Goal: Task Accomplishment & Management: Complete application form

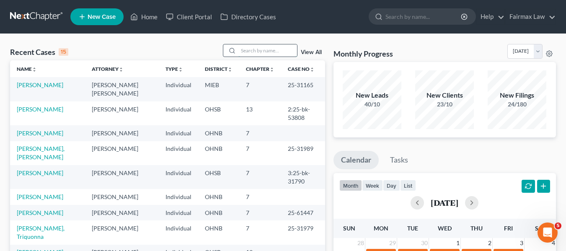
click at [259, 51] on input "search" at bounding box center [267, 50] width 59 height 12
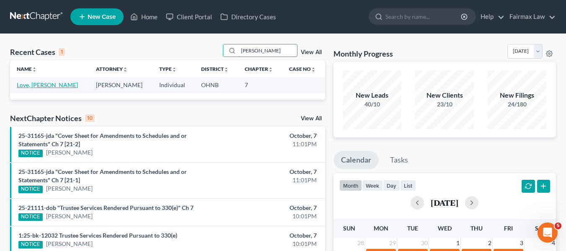
type input "erica love"
click at [34, 88] on link "Love, [PERSON_NAME]" at bounding box center [47, 84] width 61 height 7
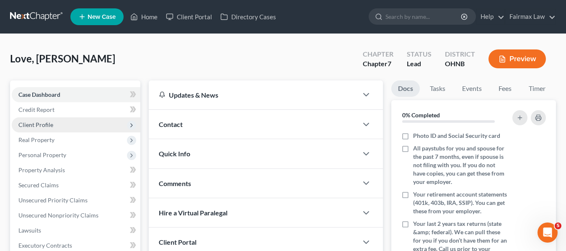
click at [67, 127] on span "Client Profile" at bounding box center [76, 124] width 129 height 15
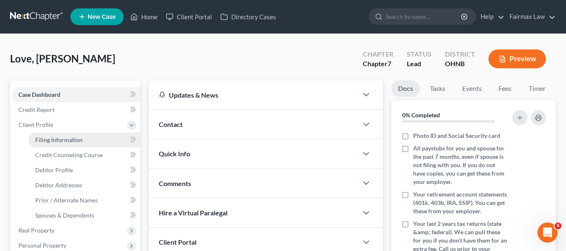
click at [86, 140] on link "Filing Information" at bounding box center [84, 139] width 112 height 15
select select "1"
select select "0"
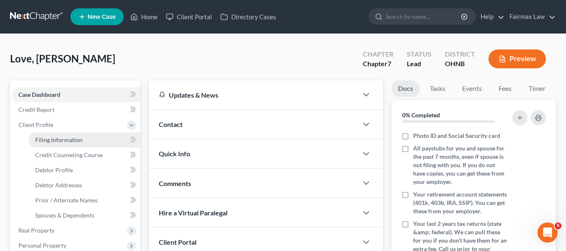
select select "0"
select select "36"
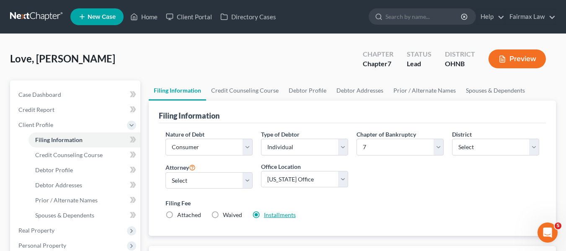
click at [276, 212] on link "Installments" at bounding box center [280, 214] width 32 height 7
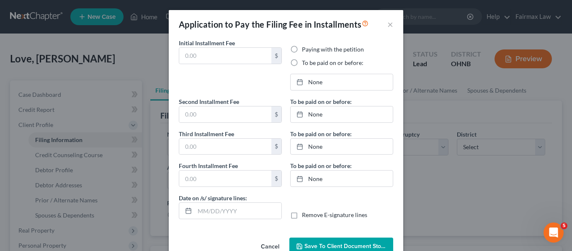
type input "84.50"
radio input "true"
type input "84.50"
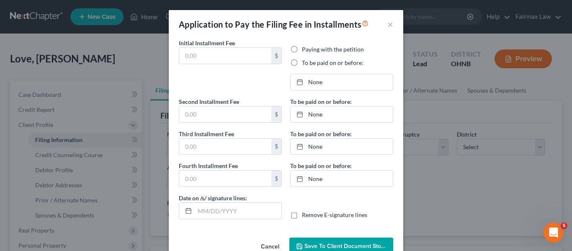
type input "[DATE]"
click at [361, 83] on link "10/30/2025" at bounding box center [342, 82] width 102 height 16
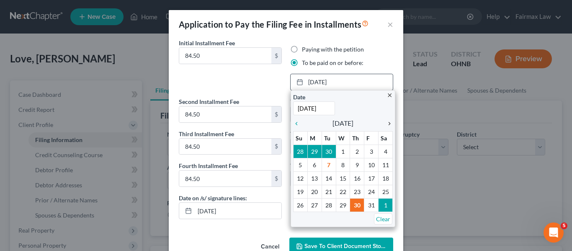
click at [384, 123] on icon "chevron_right" at bounding box center [387, 123] width 11 height 7
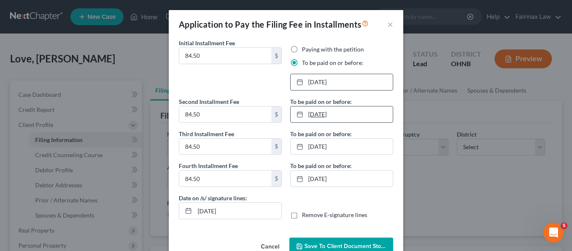
click at [314, 115] on link "11/28/2025" at bounding box center [342, 114] width 102 height 16
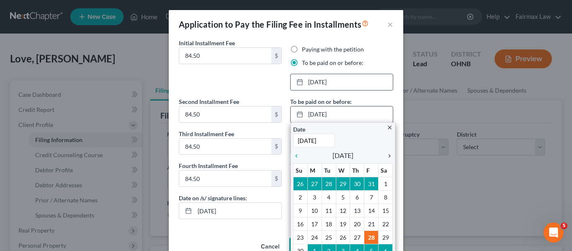
click at [387, 155] on icon "chevron_right" at bounding box center [387, 155] width 11 height 7
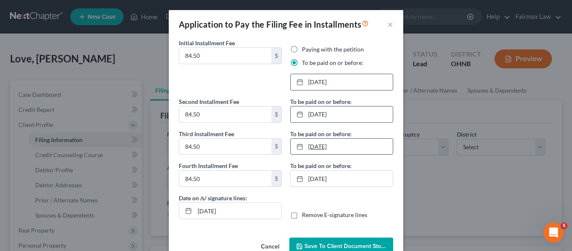
click at [341, 139] on link "12/30/2025" at bounding box center [342, 147] width 102 height 16
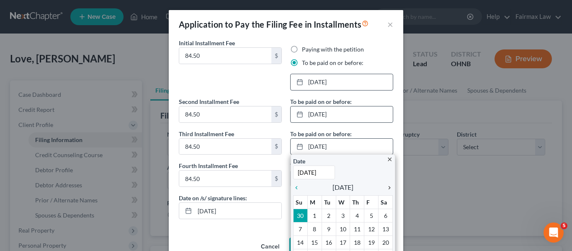
click at [386, 184] on icon "chevron_right" at bounding box center [387, 187] width 11 height 7
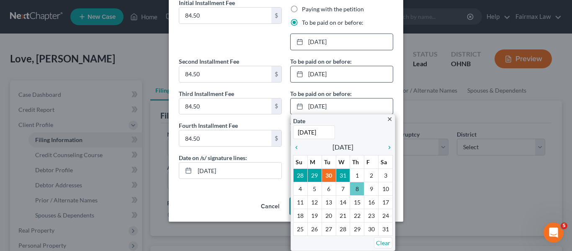
scroll to position [21, 0]
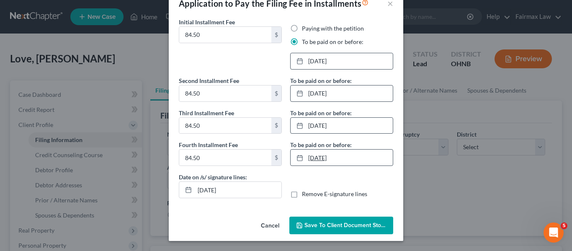
click at [325, 152] on link "1/30/2026" at bounding box center [342, 157] width 102 height 16
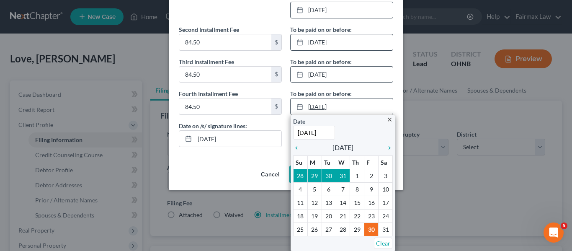
scroll to position [72, 0]
click at [386, 149] on icon "chevron_right" at bounding box center [387, 147] width 11 height 7
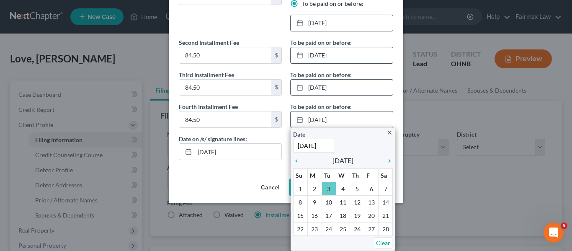
scroll to position [21, 0]
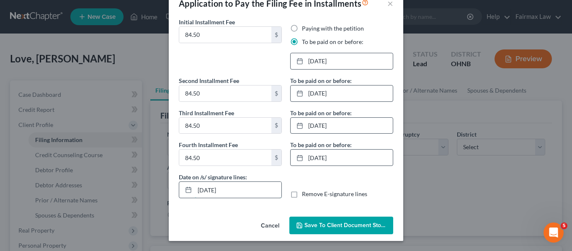
click at [249, 189] on input "[DATE]" at bounding box center [238, 190] width 87 height 16
click at [335, 231] on button "Save to Client Document Storage" at bounding box center [341, 226] width 104 height 18
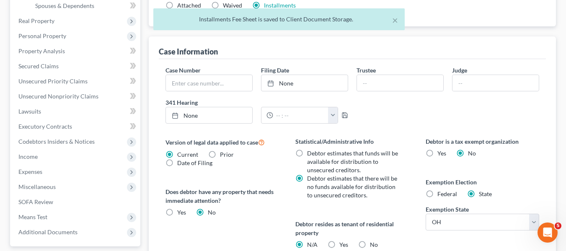
scroll to position [335, 0]
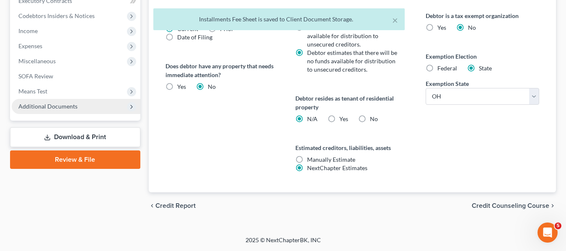
click at [76, 108] on span "Additional Documents" at bounding box center [47, 106] width 59 height 7
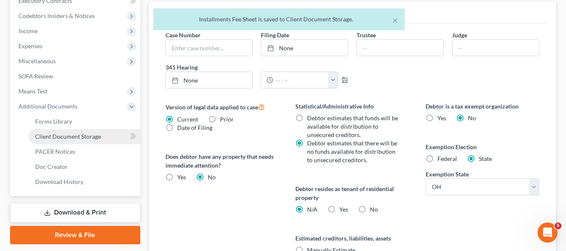
click at [115, 134] on link "Client Document Storage" at bounding box center [84, 136] width 112 height 15
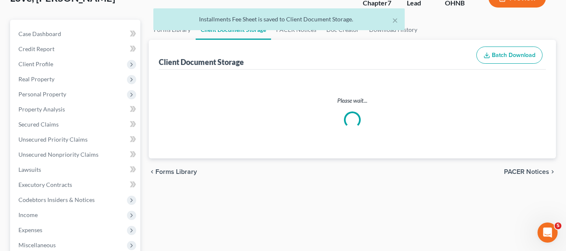
select select "5"
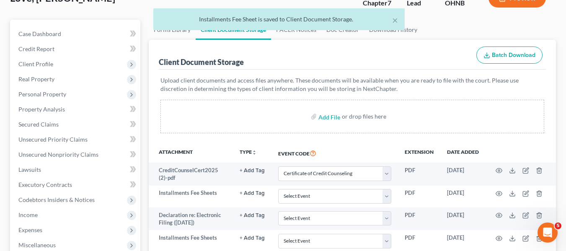
scroll to position [168, 0]
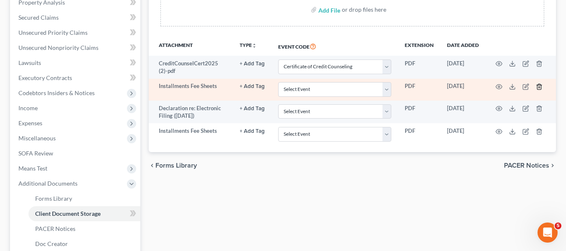
click at [542, 89] on icon "button" at bounding box center [539, 86] width 7 height 7
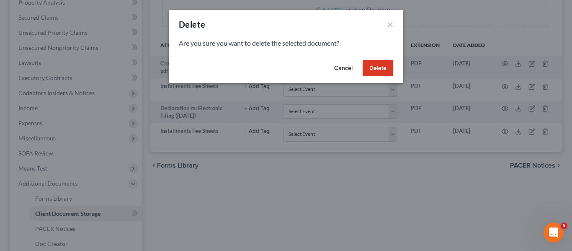
click at [389, 74] on button "Delete" at bounding box center [378, 68] width 31 height 17
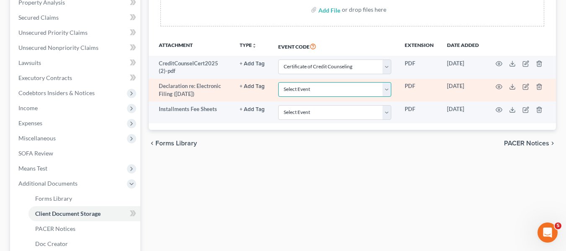
click at [352, 95] on select "Select Event 20 Largest Unsecured Creditors Amended List of Creditors (Fee) Ame…" at bounding box center [334, 89] width 113 height 15
select select "16"
click at [278, 83] on select "Select Event 20 Largest Unsecured Creditors Amended List of Creditors (Fee) Ame…" at bounding box center [334, 89] width 113 height 15
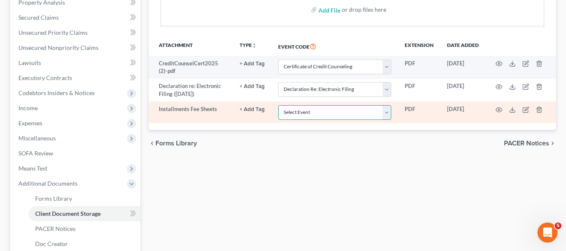
click at [356, 117] on select "Select Event 20 Largest Unsecured Creditors Amended List of Creditors (Fee) Ame…" at bounding box center [334, 112] width 113 height 15
select select "24"
click at [278, 116] on select "Select Event 20 Largest Unsecured Creditors Amended List of Creditors (Fee) Ame…" at bounding box center [334, 112] width 113 height 15
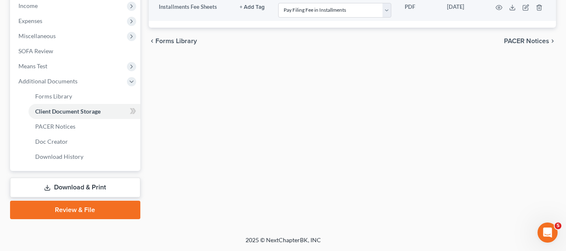
click at [97, 187] on link "Download & Print" at bounding box center [75, 188] width 130 height 20
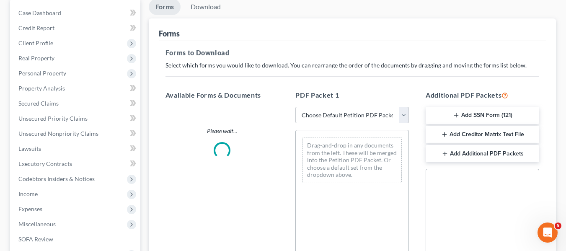
scroll to position [84, 0]
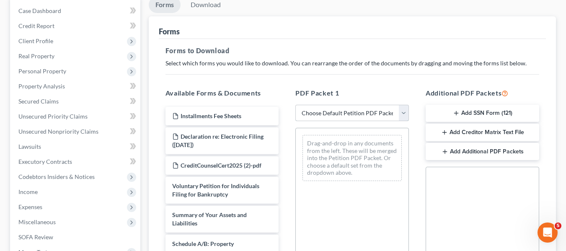
click at [345, 117] on select "Choose Default Petition PDF Packet Complete Bankruptcy Petition (all forms and …" at bounding box center [351, 113] width 113 height 17
select select "1"
click at [295, 105] on select "Choose Default Petition PDF Packet Complete Bankruptcy Petition (all forms and …" at bounding box center [351, 113] width 113 height 17
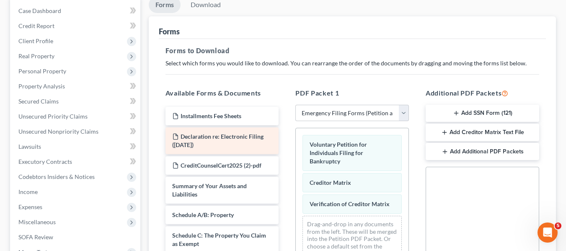
click at [214, 141] on div "Declaration re: Electronic Filing (10/01/2025)" at bounding box center [221, 140] width 113 height 27
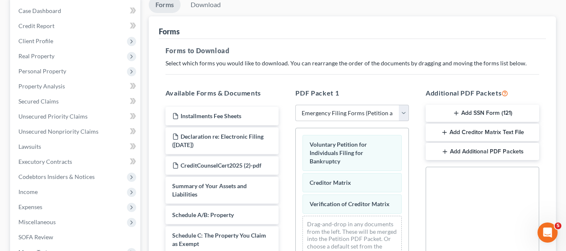
click at [293, 142] on div "PDF Packet 1 Choose Default Petition PDF Packet Complete Bankruptcy Petition (a…" at bounding box center [352, 223] width 130 height 284
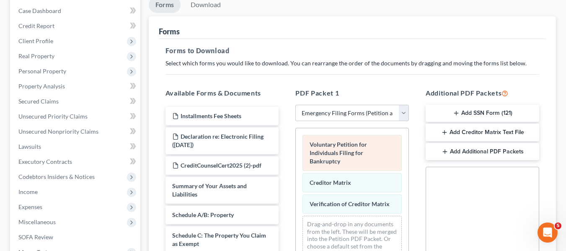
click at [315, 142] on span "Voluntary Petition for Individuals Filing for Bankruptcy" at bounding box center [337, 153] width 57 height 24
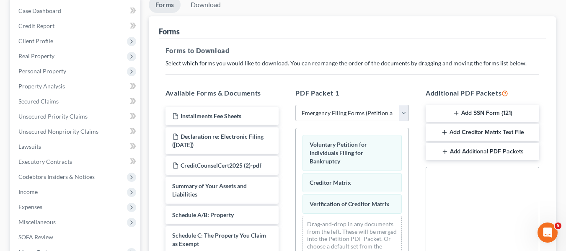
scroll to position [126, 0]
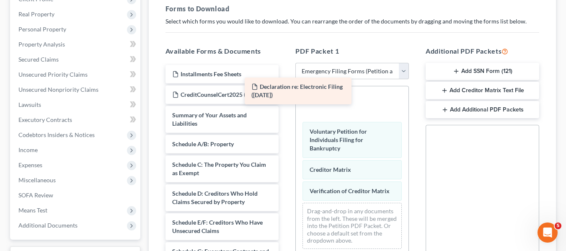
drag, startPoint x: 252, startPoint y: 103, endPoint x: 349, endPoint y: 100, distance: 97.6
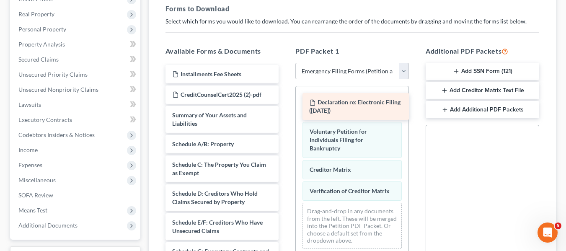
click at [349, 100] on div "Declaration re: Electronic Filing (10/01/2025)" at bounding box center [355, 106] width 107 height 27
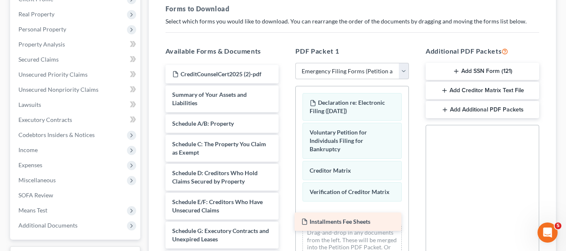
drag, startPoint x: 227, startPoint y: 78, endPoint x: 354, endPoint y: 224, distance: 193.2
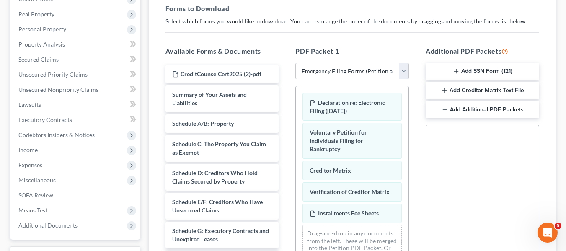
click at [474, 67] on button "Add SSN Form (121)" at bounding box center [481, 72] width 113 height 18
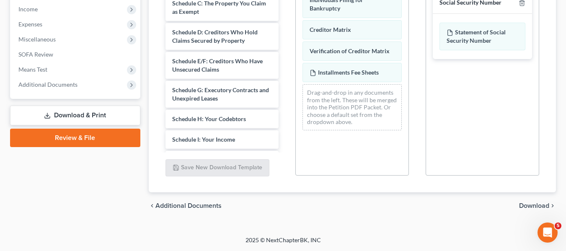
click at [536, 209] on span "Download" at bounding box center [534, 205] width 30 height 7
click at [536, 209] on div "Forms Download Forms Forms to Download Select which forms you would like to dow…" at bounding box center [351, 16] width 415 height 405
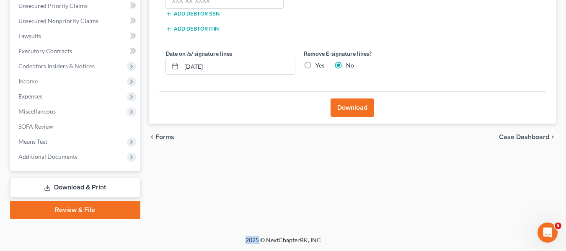
scroll to position [194, 0]
drag, startPoint x: 243, startPoint y: 45, endPoint x: 245, endPoint y: 51, distance: 6.1
click at [243, 45] on form "Debtor Information Debtor Full SSN * Add debtor SSN Add debtor ITIN Date on /s/…" at bounding box center [299, 23] width 268 height 116
click at [245, 63] on input "[DATE]" at bounding box center [237, 66] width 113 height 16
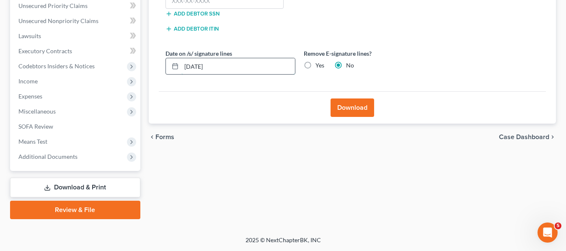
click at [245, 63] on input "[DATE]" at bounding box center [237, 66] width 113 height 16
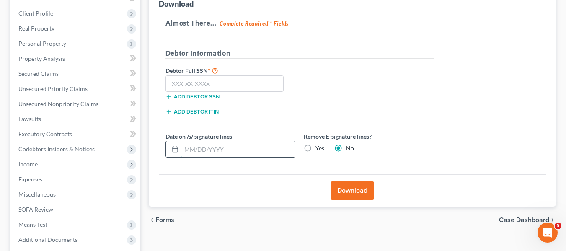
scroll to position [111, 0]
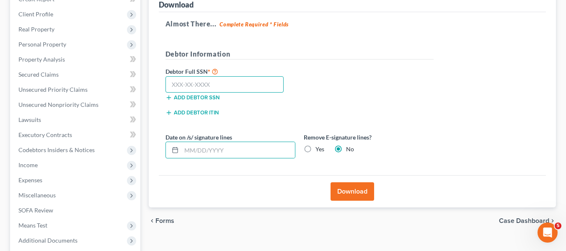
click at [240, 87] on input "text" at bounding box center [224, 84] width 119 height 17
paste input "289-98-2225"
type input "289-98-2225"
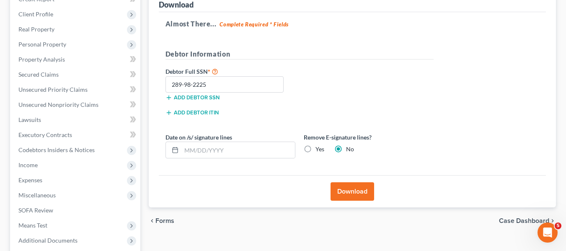
click at [333, 185] on button "Download" at bounding box center [352, 191] width 44 height 18
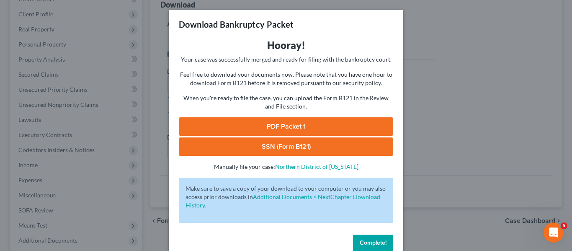
click at [330, 131] on link "PDF Packet 1" at bounding box center [286, 126] width 214 height 18
click at [325, 149] on link "SSN (Form B121)" at bounding box center [286, 146] width 214 height 18
click at [412, 98] on div "Download Bankruptcy Packet Hooray! Your case was successfully merged and ready …" at bounding box center [286, 125] width 572 height 251
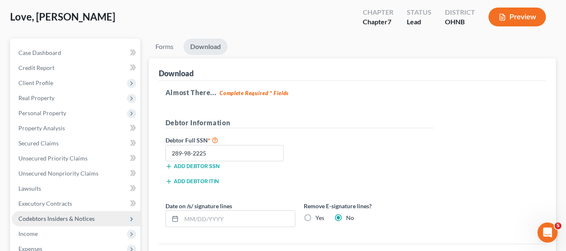
scroll to position [0, 0]
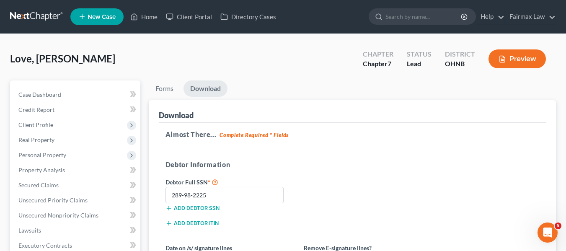
click at [45, 10] on link at bounding box center [37, 16] width 54 height 15
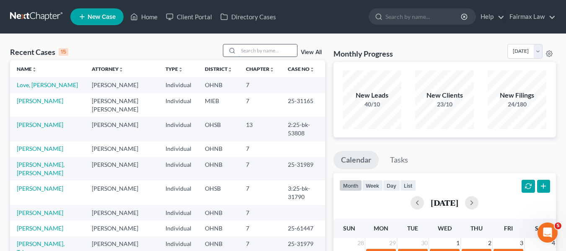
click at [267, 49] on input "search" at bounding box center [267, 50] width 59 height 12
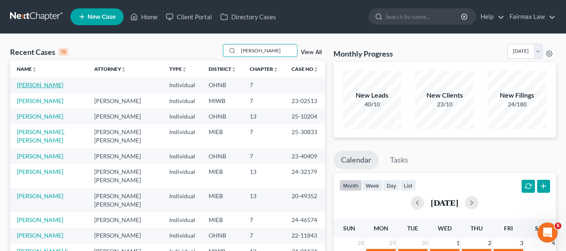
type input "[PERSON_NAME]"
click at [46, 87] on link "[PERSON_NAME]" at bounding box center [40, 84] width 46 height 7
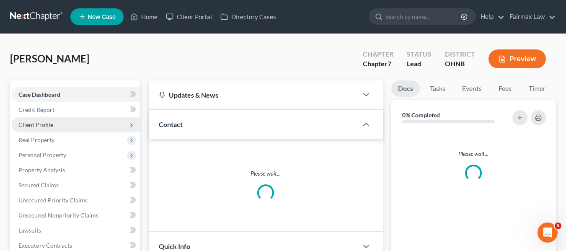
click at [82, 123] on span "Client Profile" at bounding box center [76, 124] width 129 height 15
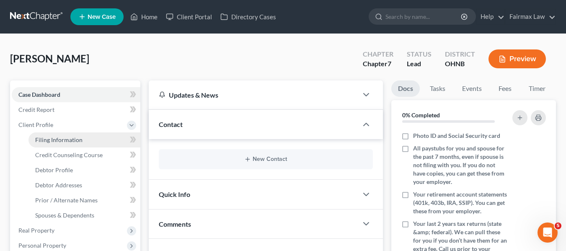
click at [77, 137] on span "Filing Information" at bounding box center [58, 139] width 47 height 7
select select "1"
select select "0"
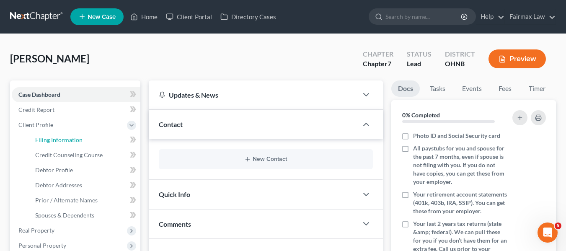
select select "36"
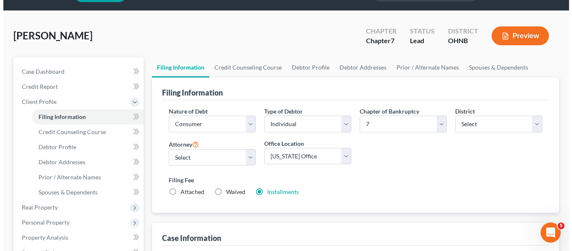
scroll to position [42, 0]
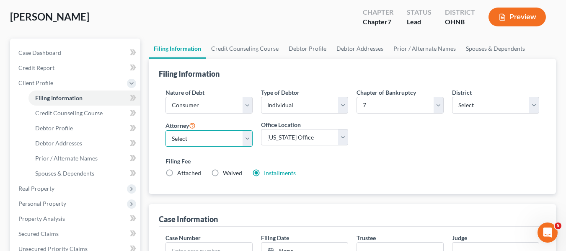
click at [236, 138] on select "Select [PERSON_NAME] [PERSON_NAME] [PERSON_NAME] [PERSON_NAME] [PERSON_NAME] [P…" at bounding box center [208, 138] width 87 height 17
select select "12"
click at [165, 130] on select "Select [PERSON_NAME] [PERSON_NAME] [PERSON_NAME] [PERSON_NAME] [PERSON_NAME] [P…" at bounding box center [208, 138] width 87 height 17
click at [225, 85] on div "Nature of Debt Select Business Consumer Other Nature of Business Select Clearin…" at bounding box center [352, 137] width 387 height 113
click at [277, 176] on link "Installments" at bounding box center [280, 172] width 32 height 7
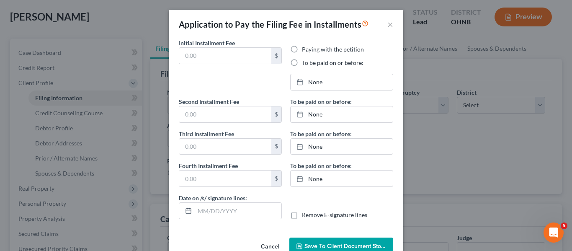
type input "84.50"
radio input "true"
type input "84.50"
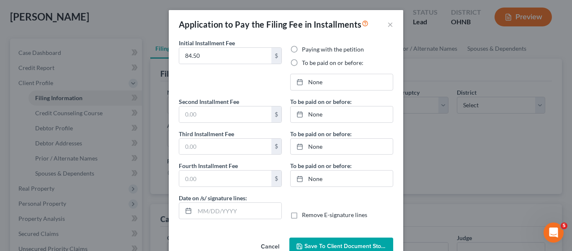
type input "[DATE]"
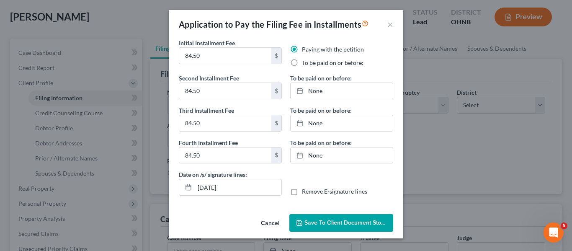
click at [320, 64] on label "To be paid on or before:" at bounding box center [333, 63] width 62 height 8
click at [311, 64] on input "To be paid on or before:" at bounding box center [307, 61] width 5 height 5
radio input "true"
click at [320, 64] on label "To be paid on or before:" at bounding box center [333, 63] width 62 height 8
click at [311, 64] on input "To be paid on or before:" at bounding box center [307, 61] width 5 height 5
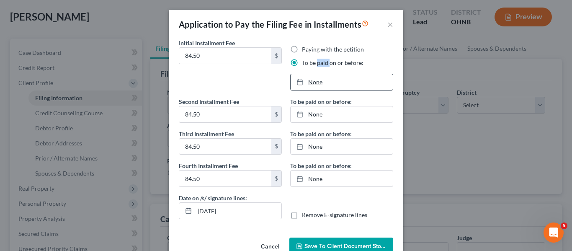
click at [325, 83] on link "None" at bounding box center [342, 82] width 102 height 16
type input "[DATE]"
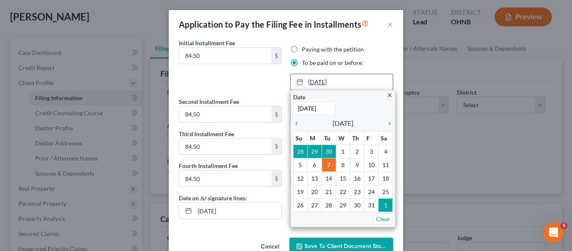
click at [325, 83] on link "[DATE]" at bounding box center [342, 82] width 102 height 16
click at [386, 122] on icon "chevron_right" at bounding box center [387, 123] width 11 height 7
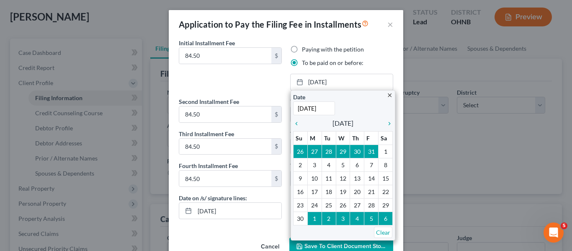
click at [385, 54] on div "Paying with the petition To be paid on or before:" at bounding box center [341, 56] width 103 height 22
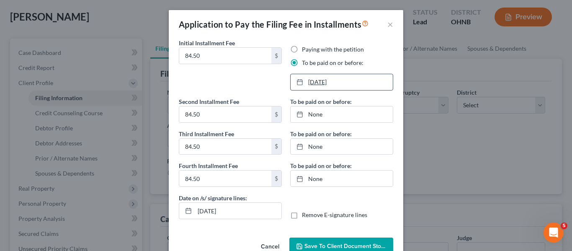
click at [371, 86] on link "[DATE]" at bounding box center [342, 82] width 102 height 16
click at [338, 122] on div "None close Date Time chevron_left [DATE] chevron_right Su M Tu W Th F Sa 28 29 …" at bounding box center [341, 114] width 103 height 17
click at [321, 117] on link "None" at bounding box center [342, 114] width 102 height 16
type input "[DATE]"
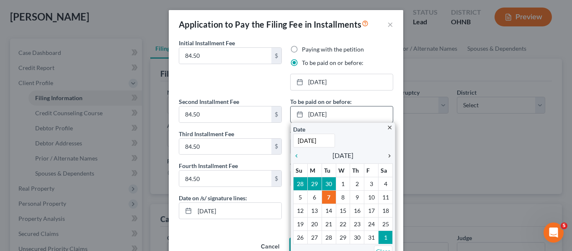
click at [386, 156] on icon "chevron_right" at bounding box center [387, 155] width 11 height 7
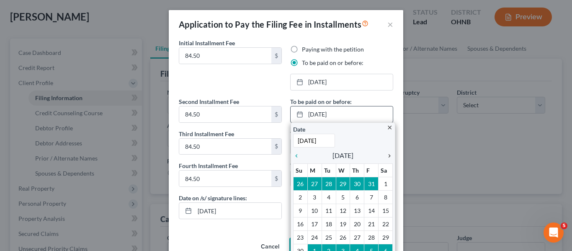
click at [386, 156] on icon "chevron_right" at bounding box center [387, 155] width 11 height 7
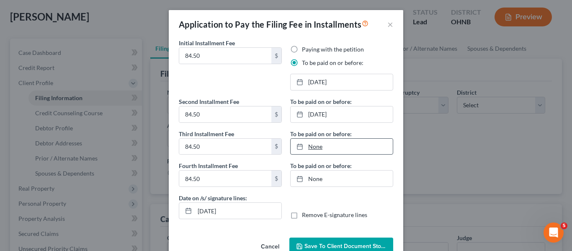
click at [342, 151] on link "None" at bounding box center [342, 147] width 102 height 16
type input "[DATE]"
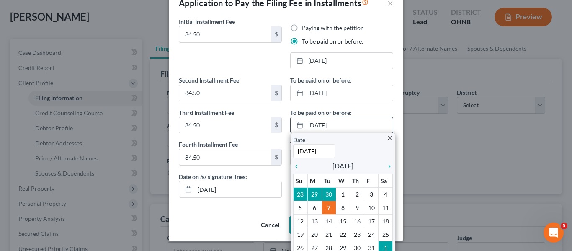
scroll to position [40, 0]
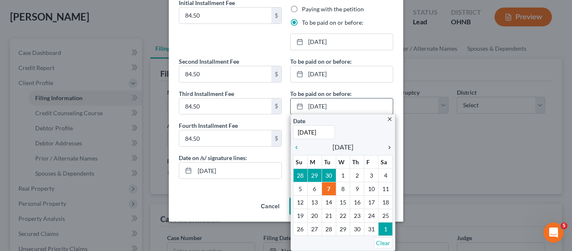
click at [385, 148] on icon "chevron_right" at bounding box center [387, 147] width 11 height 7
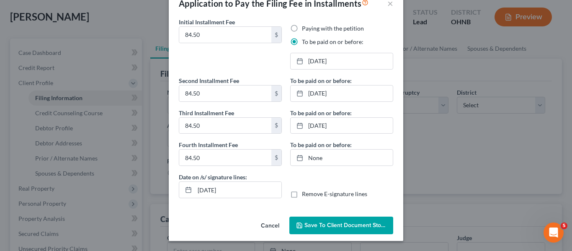
scroll to position [21, 0]
click at [354, 146] on div "To be paid on or before: None close Date Time chevron_left [DATE] chevron_right…" at bounding box center [341, 153] width 103 height 26
click at [355, 154] on link "None" at bounding box center [342, 157] width 102 height 16
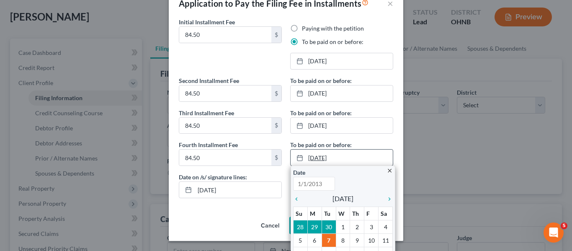
type input "[DATE]"
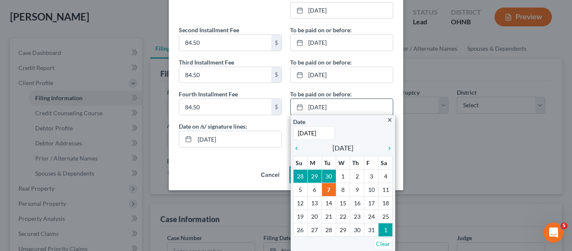
scroll to position [72, 0]
click at [383, 148] on icon "chevron_right" at bounding box center [387, 147] width 11 height 7
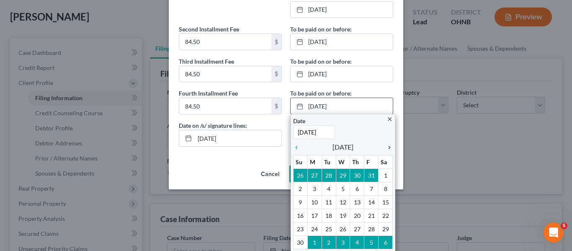
click at [383, 148] on icon "chevron_right" at bounding box center [387, 147] width 11 height 7
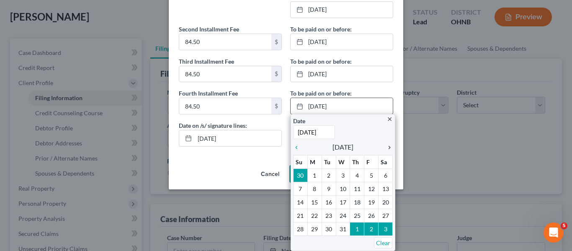
click at [383, 148] on icon "chevron_right" at bounding box center [387, 147] width 11 height 7
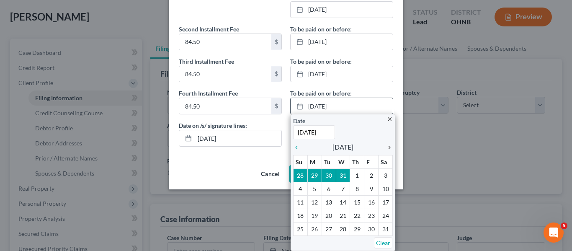
click at [388, 151] on link "chevron_right" at bounding box center [387, 147] width 11 height 10
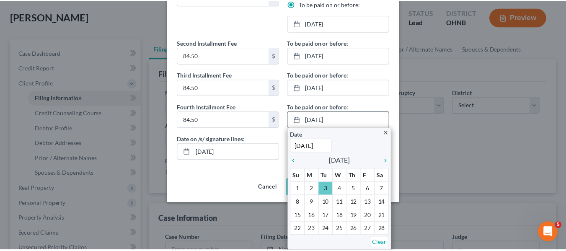
scroll to position [21, 0]
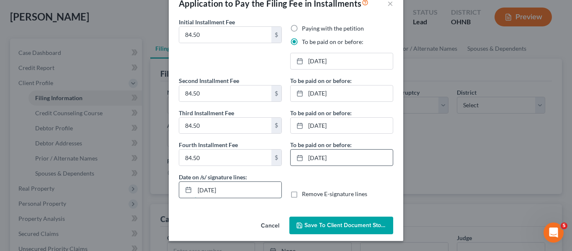
click at [261, 185] on input "[DATE]" at bounding box center [238, 190] width 87 height 16
click at [342, 234] on div "Cancel Save to Client Document Storage" at bounding box center [286, 227] width 235 height 28
click at [323, 227] on span "Save to Client Document Storage" at bounding box center [348, 225] width 89 height 7
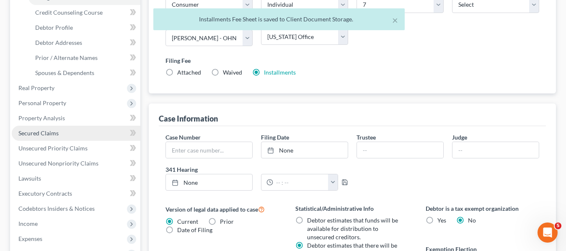
scroll to position [251, 0]
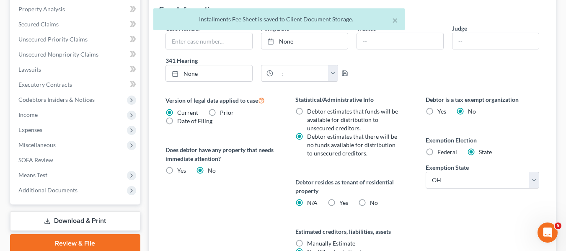
click at [54, 201] on div "Case Dashboard Payments Invoices Payments Payments Credit Report Client Profile…" at bounding box center [75, 16] width 130 height 375
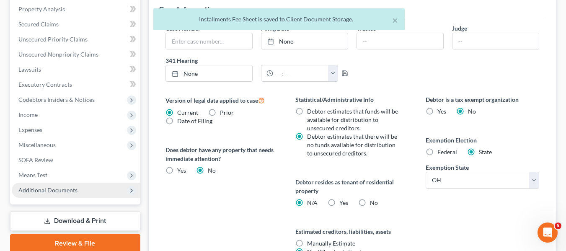
click at [54, 193] on span "Additional Documents" at bounding box center [47, 189] width 59 height 7
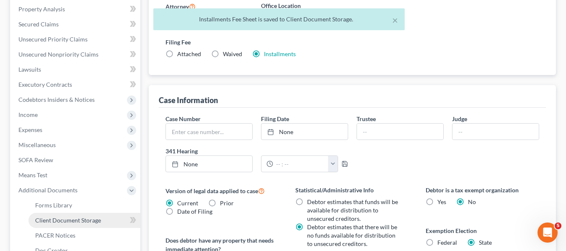
click at [89, 218] on span "Client Document Storage" at bounding box center [68, 220] width 66 height 7
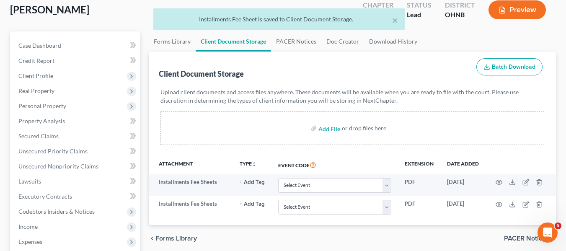
scroll to position [126, 0]
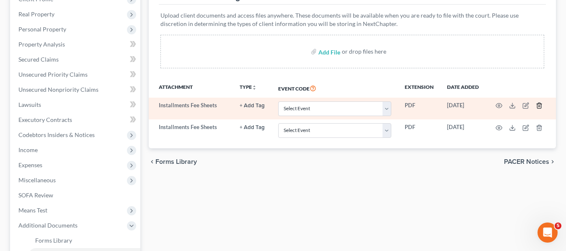
click at [537, 108] on icon "button" at bounding box center [539, 105] width 4 height 5
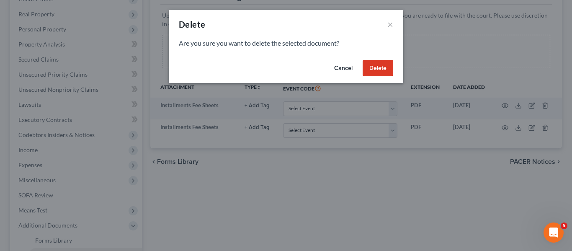
click at [384, 70] on button "Delete" at bounding box center [378, 68] width 31 height 17
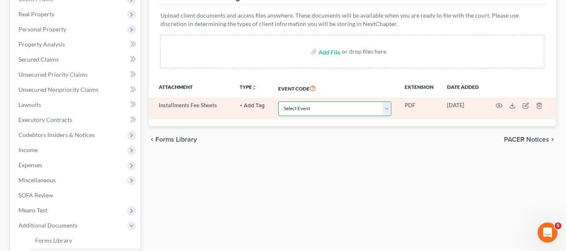
click at [328, 114] on select "Select Event 20 Largest Unsecured Creditors Amended List of Creditors (Fee) Ame…" at bounding box center [334, 108] width 113 height 15
select select "24"
click at [278, 101] on select "Select Event 20 Largest Unsecured Creditors Amended List of Creditors (Fee) Ame…" at bounding box center [334, 108] width 113 height 15
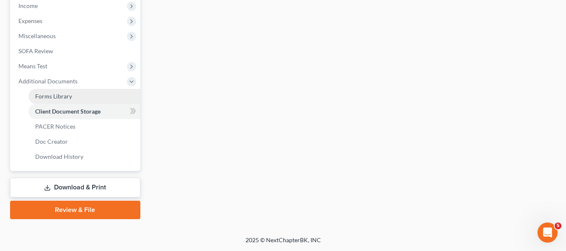
click at [79, 101] on link "Forms Library" at bounding box center [84, 96] width 112 height 15
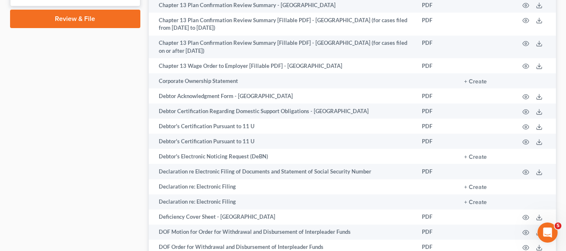
scroll to position [628, 0]
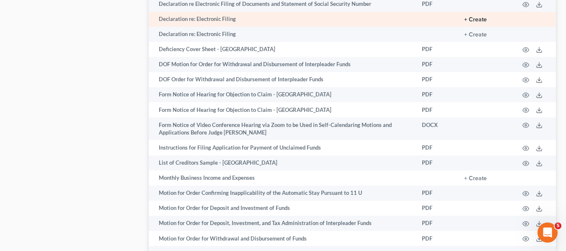
click at [464, 23] on button "+ Create" at bounding box center [475, 20] width 23 height 6
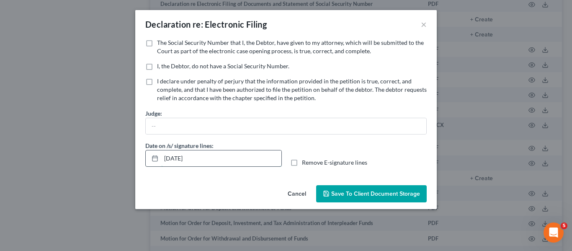
click at [175, 158] on input "[DATE]" at bounding box center [221, 158] width 120 height 16
click at [157, 44] on label "The Social Security Number that I, the Debtor, have given to my attorney, which…" at bounding box center [292, 47] width 270 height 17
click at [160, 44] on input "The Social Security Number that I, the Debtor, have given to my attorney, which…" at bounding box center [162, 41] width 5 height 5
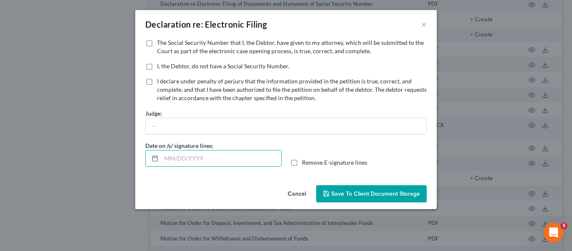
checkbox input "true"
click at [373, 189] on button "Save to Client Document Storage" at bounding box center [371, 194] width 111 height 18
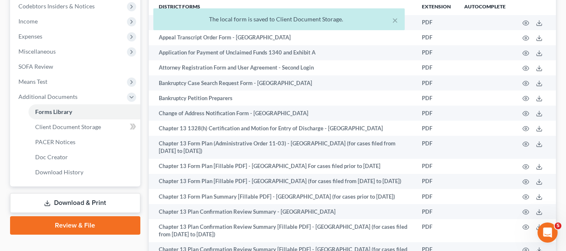
scroll to position [251, 0]
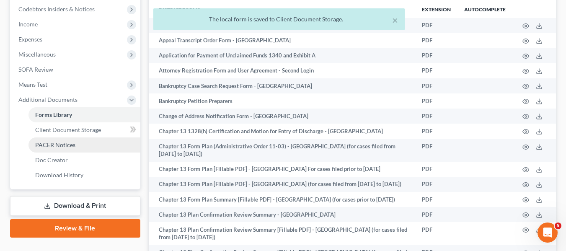
click at [99, 144] on link "PACER Notices" at bounding box center [84, 144] width 112 height 15
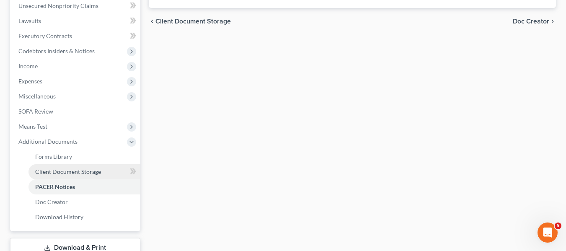
click at [101, 172] on link "Client Document Storage" at bounding box center [84, 171] width 112 height 15
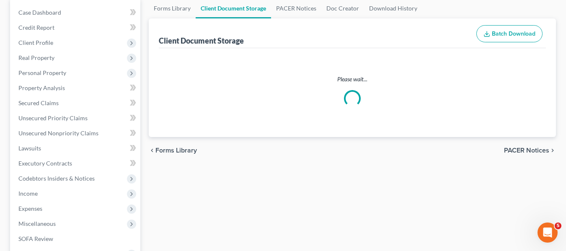
select select "24"
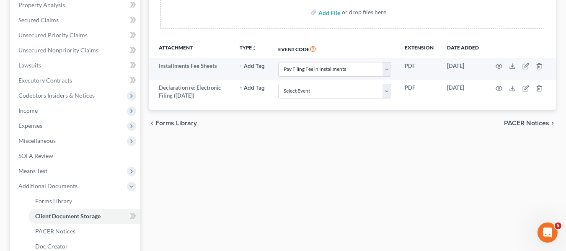
scroll to position [170, 0]
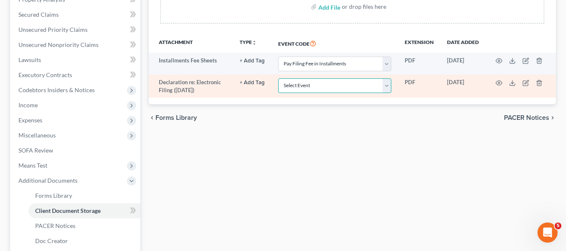
click at [313, 87] on select "Select Event 20 Largest Unsecured Creditors Amended List of Creditors (Fee) Ame…" at bounding box center [334, 85] width 113 height 15
select select "16"
click at [278, 80] on select "Select Event 20 Largest Unsecured Creditors Amended List of Creditors (Fee) Ame…" at bounding box center [334, 85] width 113 height 15
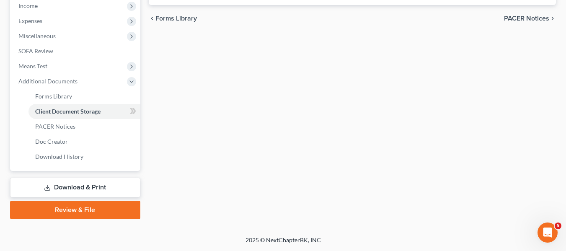
click at [90, 182] on link "Download & Print" at bounding box center [75, 188] width 130 height 20
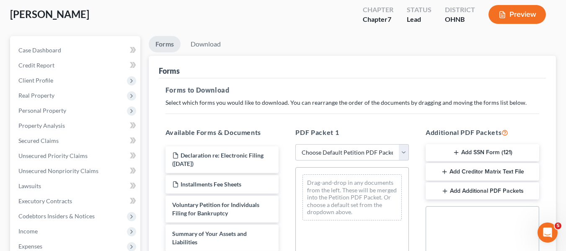
scroll to position [84, 0]
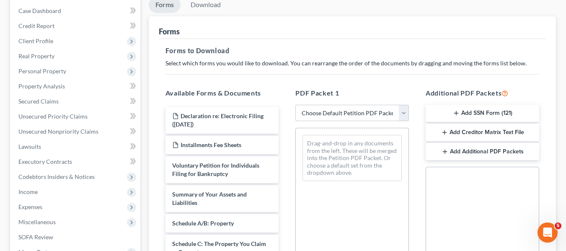
click at [330, 116] on select "Choose Default Petition PDF Packet Complete Bankruptcy Petition (all forms and …" at bounding box center [351, 113] width 113 height 17
select select "1"
click at [295, 105] on select "Choose Default Petition PDF Packet Complete Bankruptcy Petition (all forms and …" at bounding box center [351, 113] width 113 height 17
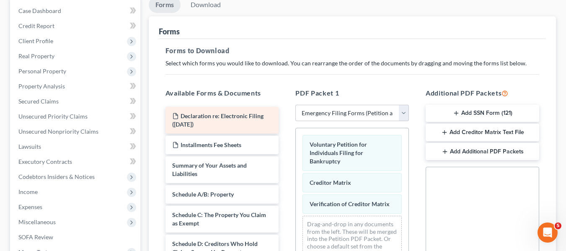
click at [204, 121] on span "Declaration re: Electronic Filing ([DATE])" at bounding box center [217, 119] width 91 height 15
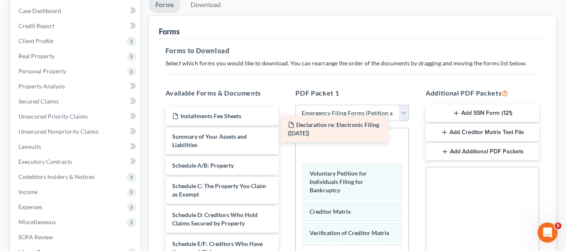
drag, startPoint x: 213, startPoint y: 122, endPoint x: 325, endPoint y: 131, distance: 113.0
click at [325, 131] on div "Declaration re: Electronic Filing ([DATE]) Voluntary Petition for Individuals F…" at bounding box center [352, 212] width 113 height 169
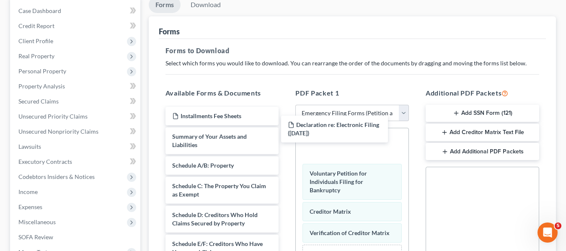
drag, startPoint x: 325, startPoint y: 131, endPoint x: 316, endPoint y: 131, distance: 9.6
click at [325, 131] on div "Declaration re: Electronic Filing ([DATE]) Voluntary Petition for Individuals F…" at bounding box center [352, 212] width 113 height 169
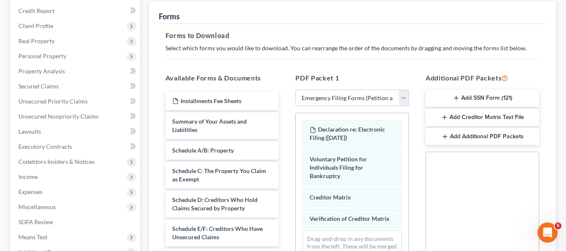
scroll to position [126, 0]
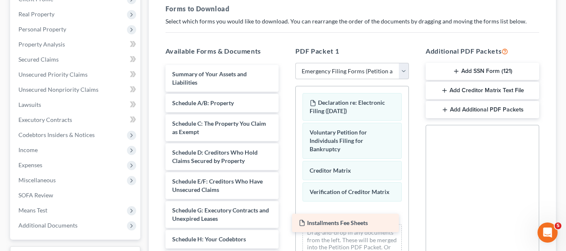
drag, startPoint x: 296, startPoint y: 81, endPoint x: 389, endPoint y: 223, distance: 169.8
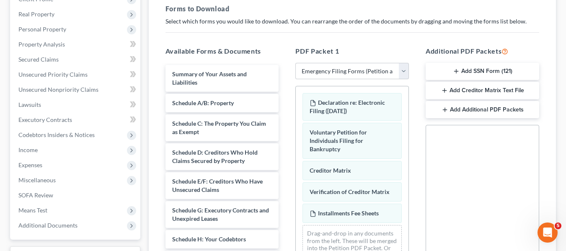
click at [480, 70] on button "Add SSN Form (121)" at bounding box center [481, 72] width 113 height 18
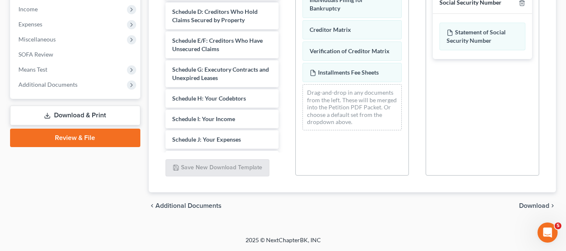
click at [534, 209] on span "Download" at bounding box center [534, 205] width 30 height 7
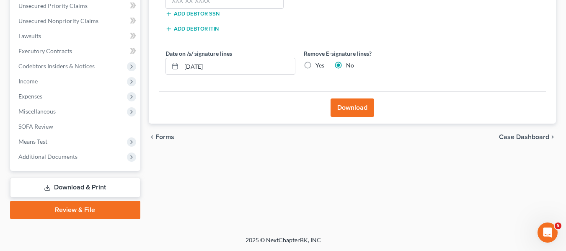
scroll to position [194, 0]
click at [257, 67] on input "[DATE]" at bounding box center [237, 66] width 113 height 16
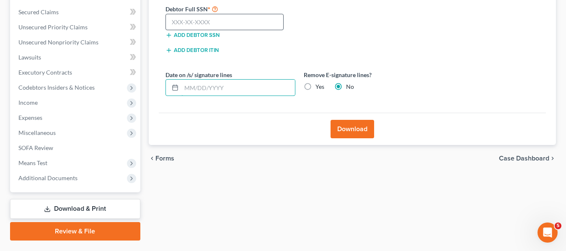
scroll to position [152, 0]
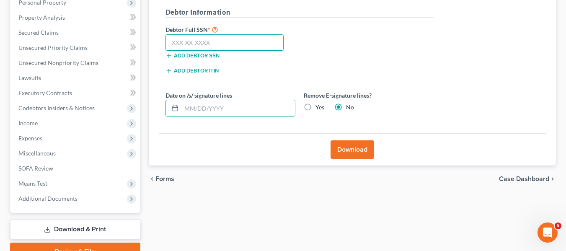
click at [215, 46] on input "text" at bounding box center [224, 42] width 119 height 17
paste input "268-92-4902"
type input "268-92-4902"
click at [343, 150] on button "Download" at bounding box center [352, 149] width 44 height 18
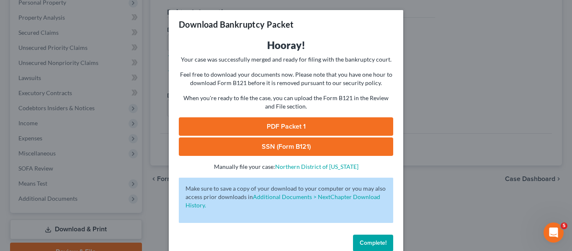
drag, startPoint x: 355, startPoint y: 109, endPoint x: 351, endPoint y: 119, distance: 10.7
click at [355, 109] on p "When you're ready to file the case, you can upload the Form B121 in the Review …" at bounding box center [286, 102] width 214 height 17
click at [345, 130] on link "PDF Packet 1" at bounding box center [286, 126] width 214 height 18
drag, startPoint x: 324, startPoint y: 146, endPoint x: 336, endPoint y: 129, distance: 20.4
click at [324, 146] on link "SSN (Form B121)" at bounding box center [286, 146] width 214 height 18
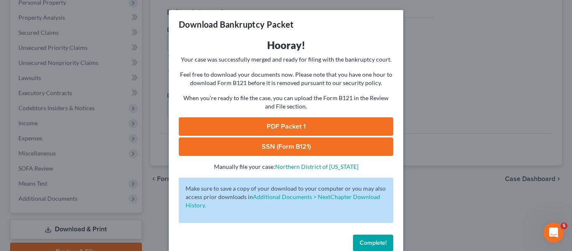
click at [436, 39] on div "Download Bankruptcy Packet Hooray! Your case was successfully merged and ready …" at bounding box center [286, 125] width 572 height 251
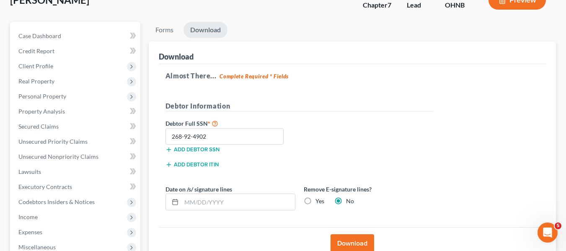
scroll to position [0, 0]
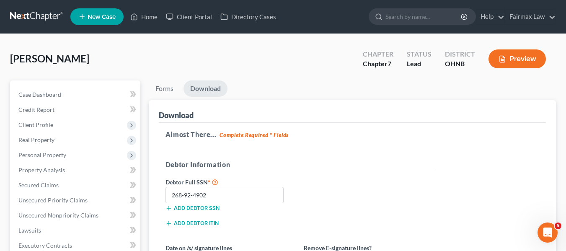
click at [51, 10] on link at bounding box center [37, 16] width 54 height 15
click at [50, 21] on link at bounding box center [37, 16] width 54 height 15
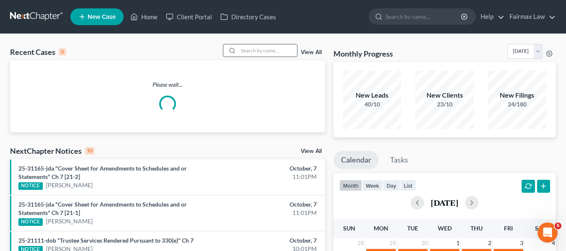
click at [273, 56] on input "search" at bounding box center [267, 50] width 59 height 12
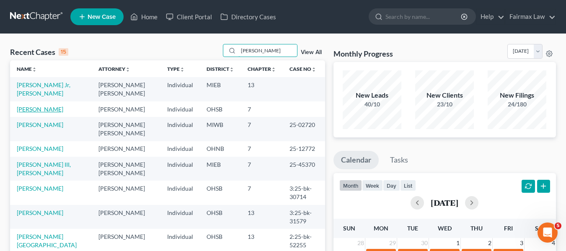
type input "JON"
click at [46, 106] on link "Mccaskin, Jon" at bounding box center [40, 109] width 46 height 7
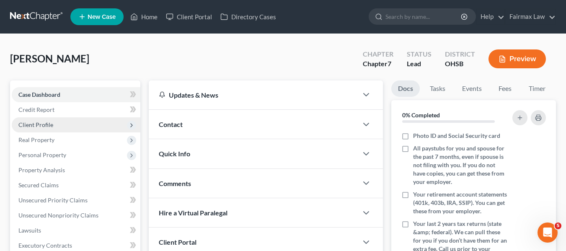
click at [61, 128] on span "Client Profile" at bounding box center [76, 124] width 129 height 15
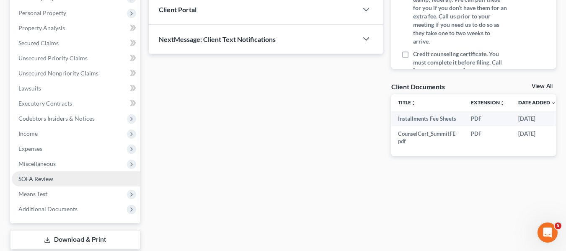
scroll to position [285, 0]
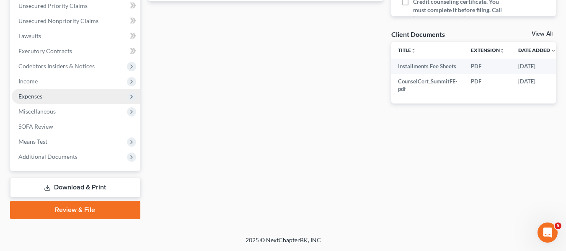
click at [50, 99] on span "Expenses" at bounding box center [76, 96] width 129 height 15
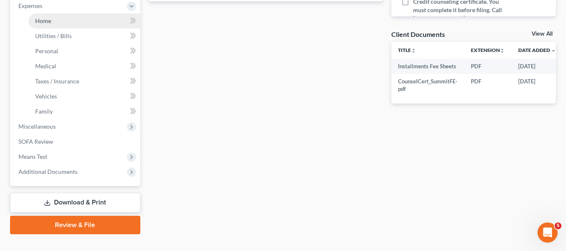
click at [73, 28] on link "Home" at bounding box center [84, 20] width 112 height 15
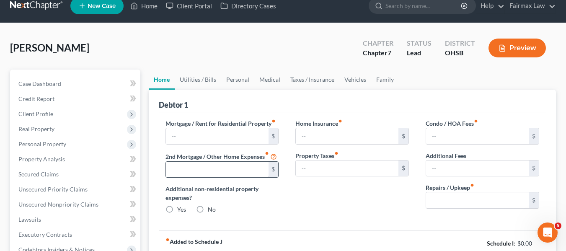
type input "600.00"
type input "0.00"
radio input "true"
type input "0.00"
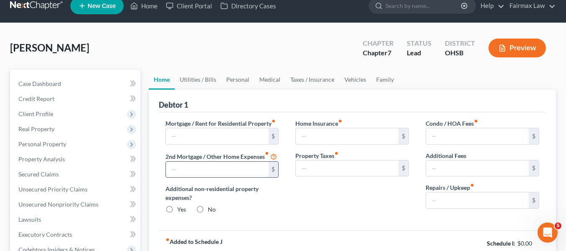
type input "0.00"
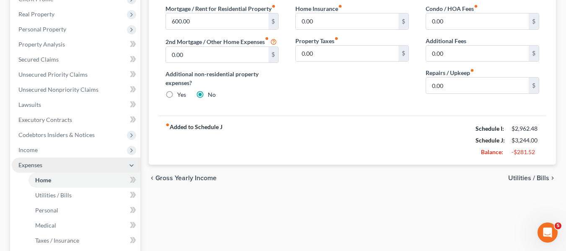
scroll to position [251, 0]
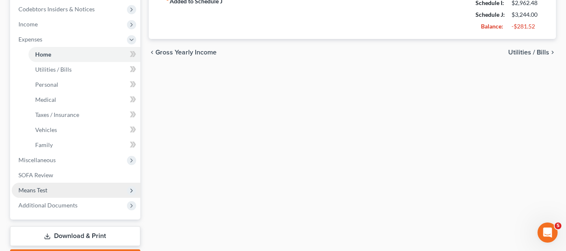
click at [57, 188] on span "Means Test" at bounding box center [76, 190] width 129 height 15
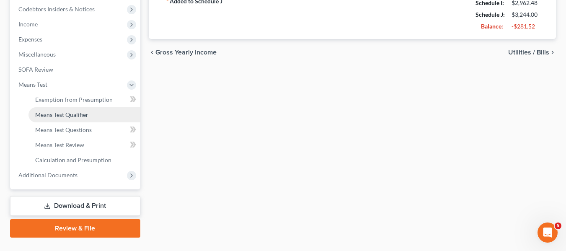
click at [72, 117] on span "Means Test Qualifier" at bounding box center [61, 114] width 53 height 7
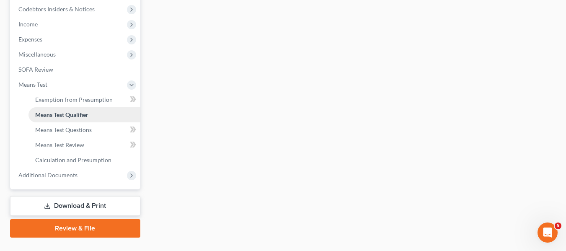
click at [72, 117] on span "Means Test Qualifier" at bounding box center [61, 114] width 53 height 7
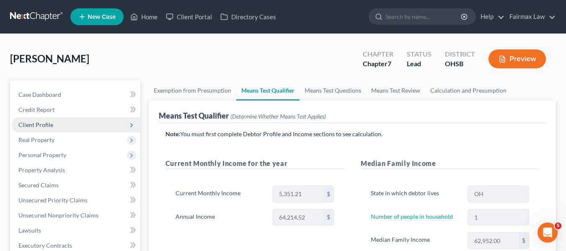
click at [56, 128] on span "Client Profile" at bounding box center [76, 124] width 129 height 15
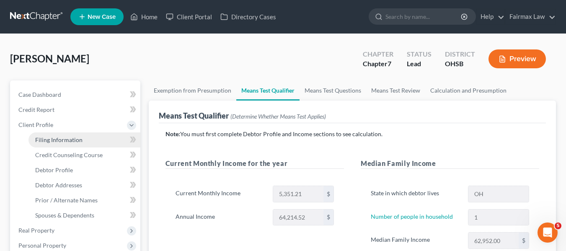
click at [66, 139] on span "Filing Information" at bounding box center [58, 139] width 47 height 7
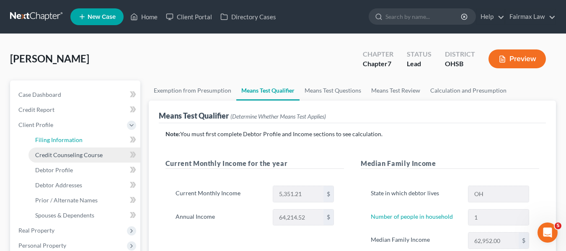
select select "1"
select select "0"
select select "36"
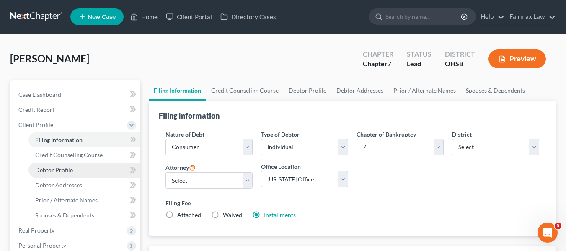
click at [75, 168] on link "Debtor Profile" at bounding box center [84, 169] width 112 height 15
select select "0"
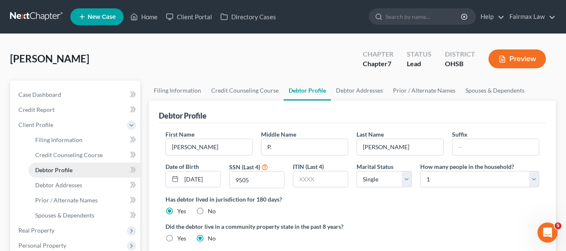
radio input "true"
click at [370, 95] on link "Debtor Addresses" at bounding box center [359, 90] width 57 height 20
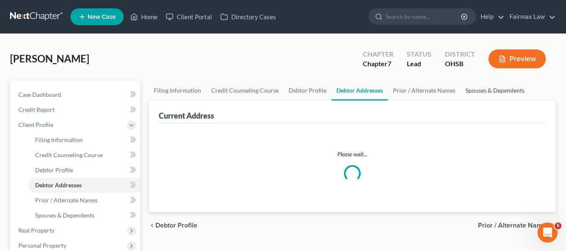
click at [501, 96] on link "Spouses & Dependents" at bounding box center [494, 90] width 69 height 20
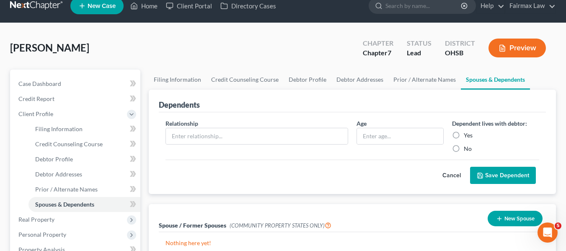
scroll to position [168, 0]
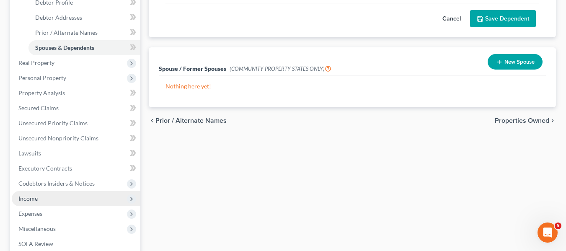
click at [47, 201] on span "Income" at bounding box center [76, 198] width 129 height 15
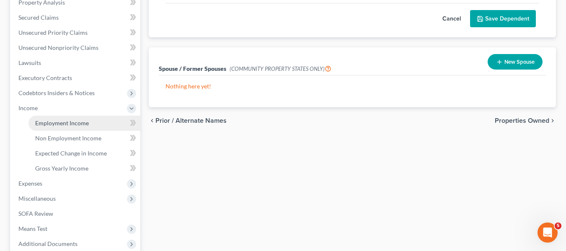
click at [77, 122] on span "Employment Income" at bounding box center [62, 122] width 54 height 7
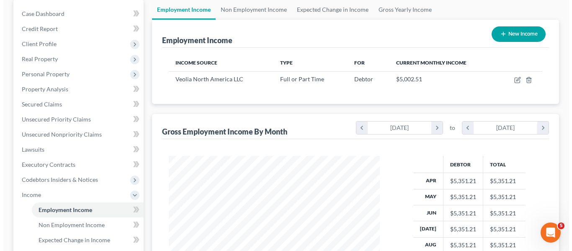
scroll to position [84, 0]
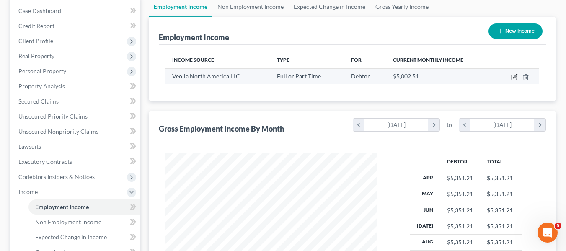
click at [515, 77] on icon "button" at bounding box center [515, 76] width 4 height 4
select select "0"
select select "52"
select select "2"
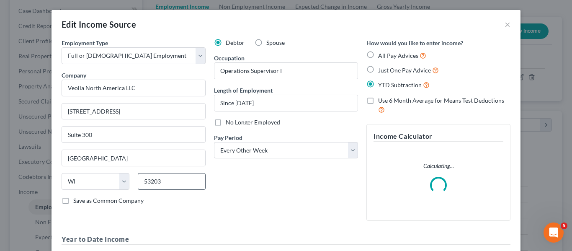
scroll to position [163, 0]
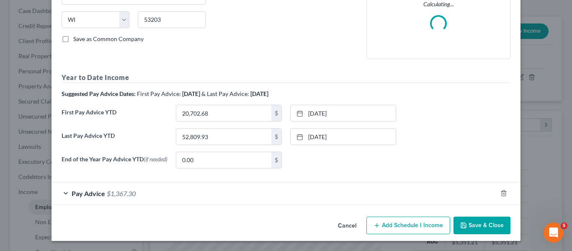
click at [134, 186] on div "Pay Advice $1,367.30" at bounding box center [275, 193] width 446 height 22
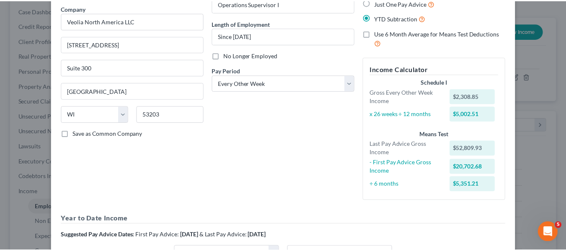
scroll to position [0, 0]
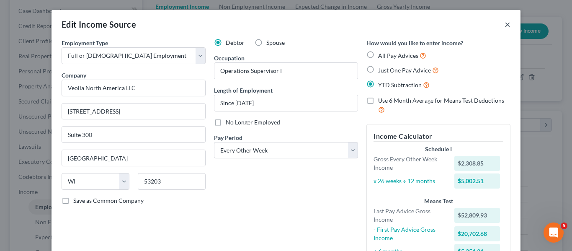
click at [505, 23] on button "×" at bounding box center [508, 24] width 6 height 10
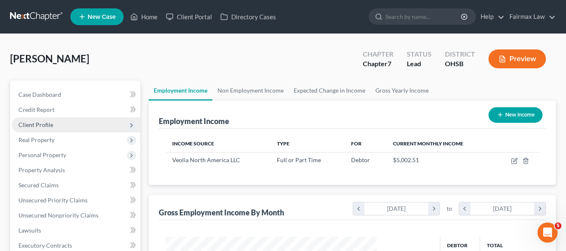
drag, startPoint x: 52, startPoint y: 123, endPoint x: 80, endPoint y: 134, distance: 30.2
click at [52, 123] on span "Client Profile" at bounding box center [76, 124] width 129 height 15
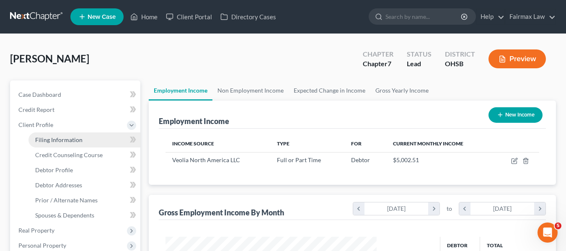
click at [95, 142] on link "Filing Information" at bounding box center [84, 139] width 112 height 15
select select "1"
select select "0"
select select "62"
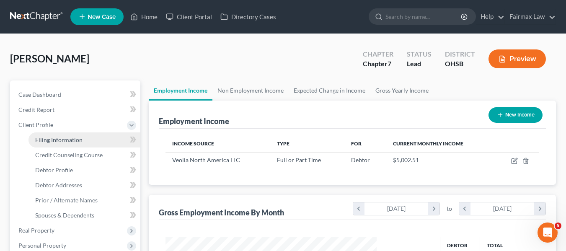
select select "16"
select select "0"
select select "36"
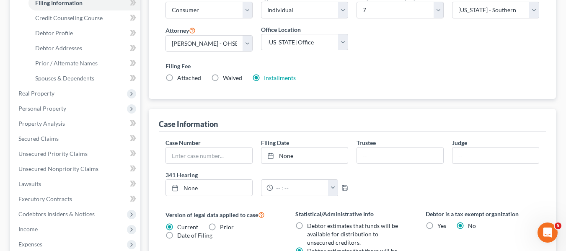
scroll to position [168, 0]
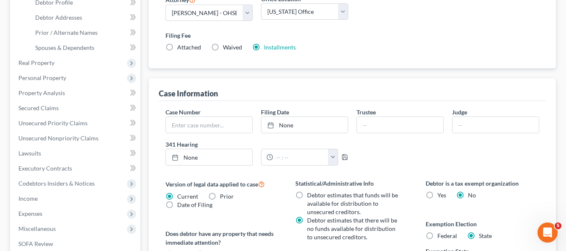
click at [278, 39] on label "Filing Fee" at bounding box center [352, 35] width 374 height 9
drag, startPoint x: 278, startPoint y: 39, endPoint x: 284, endPoint y: 46, distance: 9.5
click at [278, 39] on label "Filing Fee" at bounding box center [352, 35] width 374 height 9
click at [284, 46] on link "Installments" at bounding box center [280, 47] width 32 height 7
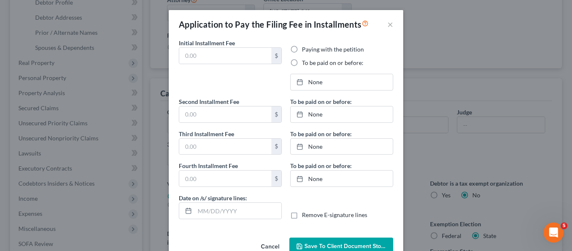
type input "84.50"
radio input "true"
type input "84.50"
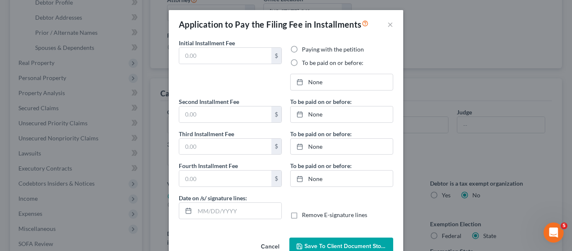
type input "[DATE]"
click at [459, 122] on div "Application to Pay the Filing Fee in Installments × Initial Installment Fee 84.…" at bounding box center [286, 125] width 572 height 251
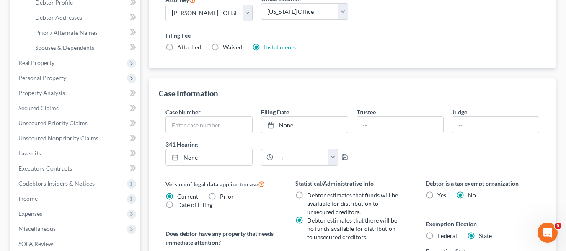
scroll to position [335, 0]
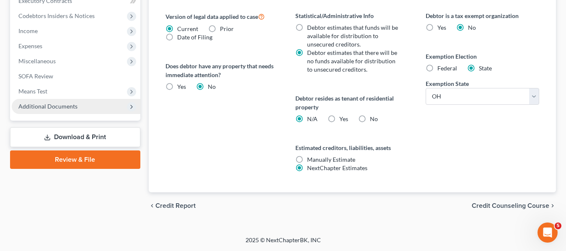
click at [85, 111] on span "Additional Documents" at bounding box center [76, 106] width 129 height 15
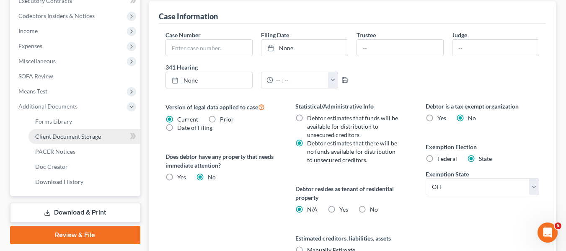
click at [113, 139] on link "Client Document Storage" at bounding box center [84, 136] width 112 height 15
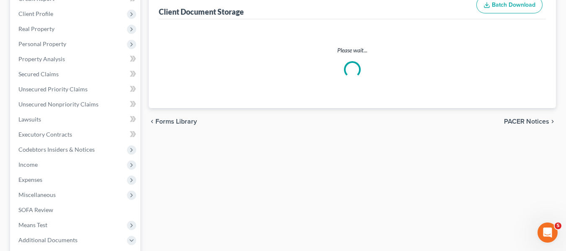
scroll to position [21, 0]
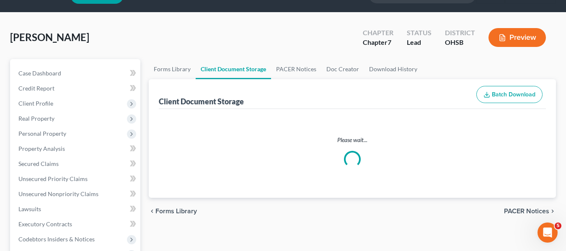
select select "7"
select select "37"
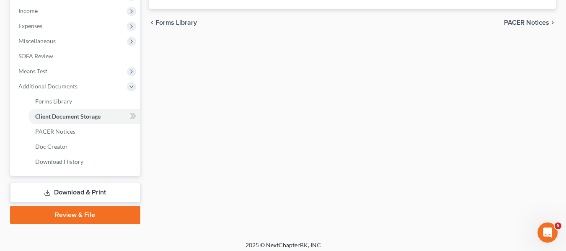
scroll to position [270, 0]
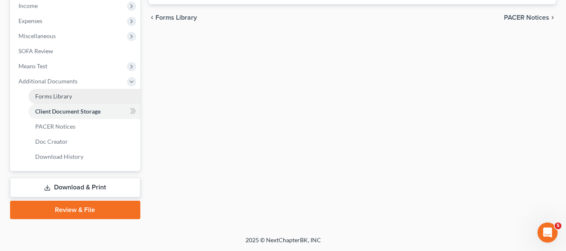
click at [84, 100] on link "Forms Library" at bounding box center [84, 96] width 112 height 15
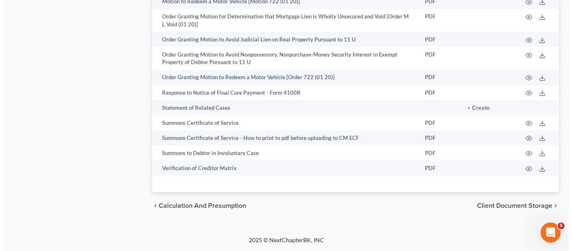
scroll to position [669, 0]
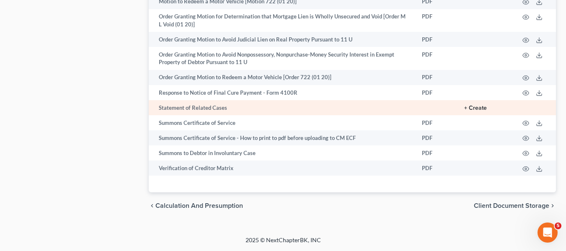
click at [465, 106] on button "+ Create" at bounding box center [475, 108] width 23 height 6
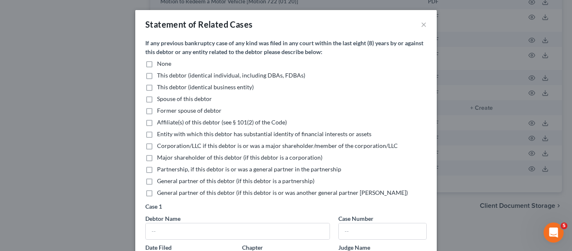
click at [157, 62] on label "None" at bounding box center [164, 63] width 14 height 8
click at [160, 62] on input "None" at bounding box center [162, 61] width 5 height 5
drag, startPoint x: 149, startPoint y: 62, endPoint x: 164, endPoint y: 73, distance: 18.9
click at [157, 62] on label "None" at bounding box center [164, 63] width 14 height 8
click at [160, 62] on input "None" at bounding box center [162, 61] width 5 height 5
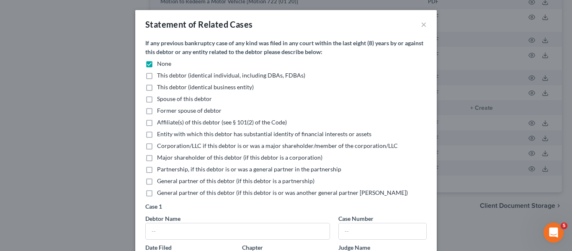
checkbox input "false"
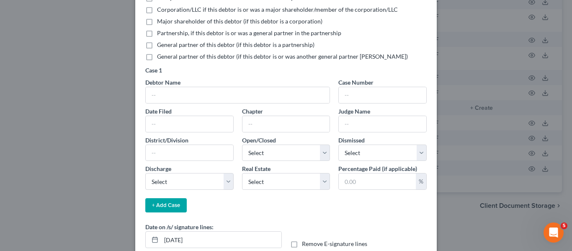
scroll to position [168, 0]
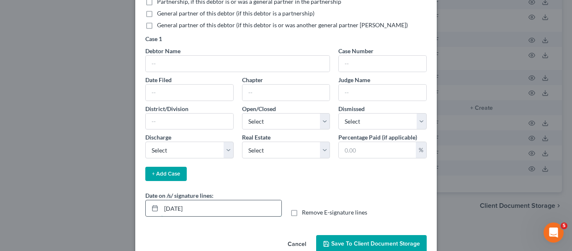
click at [175, 202] on input "[DATE]" at bounding box center [221, 208] width 120 height 16
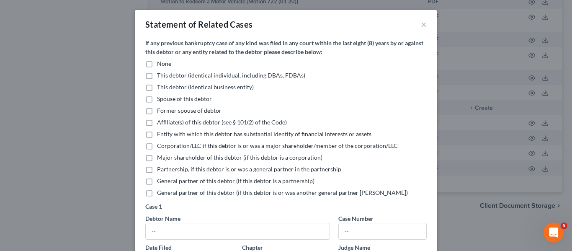
click at [157, 67] on label "None" at bounding box center [164, 63] width 14 height 8
click at [160, 65] on input "None" at bounding box center [162, 61] width 5 height 5
checkbox input "true"
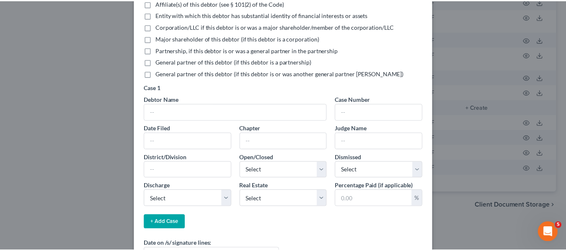
scroll to position [168, 0]
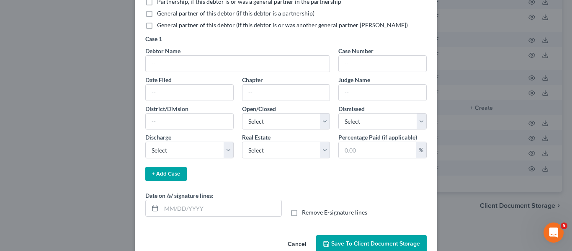
click at [397, 238] on button "Save to Client Document Storage" at bounding box center [371, 244] width 111 height 18
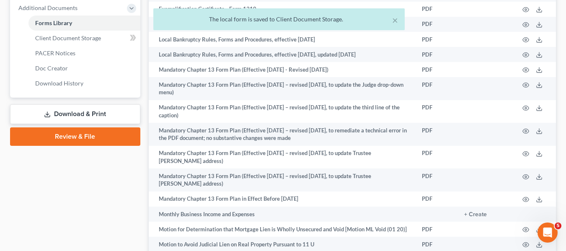
scroll to position [334, 0]
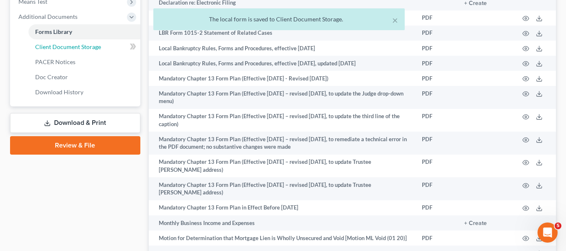
drag, startPoint x: 88, startPoint y: 45, endPoint x: 215, endPoint y: 124, distance: 149.0
click at [88, 45] on span "Client Document Storage" at bounding box center [68, 46] width 66 height 7
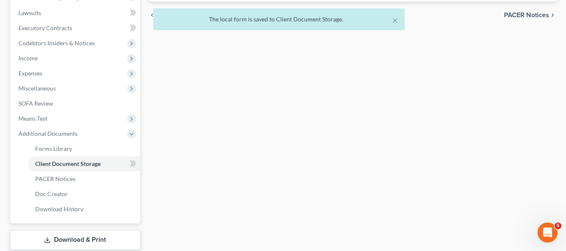
select select "7"
select select "37"
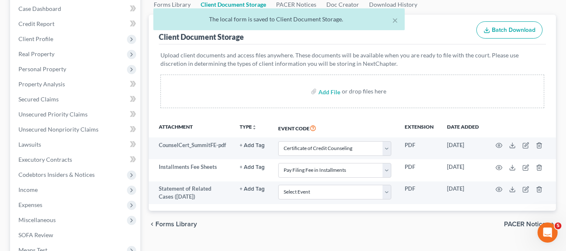
scroll to position [126, 0]
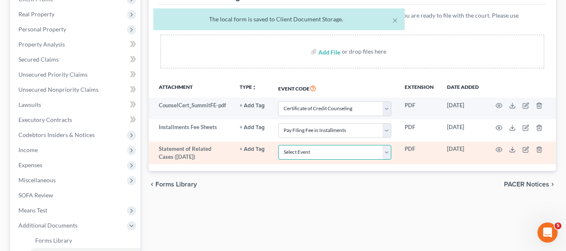
click at [305, 159] on select "Select Event 20 Largest Unsecured Creditors Amended Document Amended List of Cr…" at bounding box center [334, 152] width 113 height 15
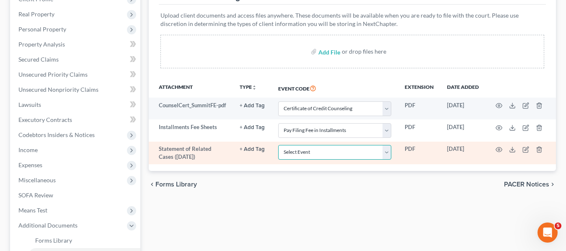
select select "52"
click at [278, 148] on select "Select Event 20 Largest Unsecured Creditors Amended Document Amended List of Cr…" at bounding box center [334, 152] width 113 height 15
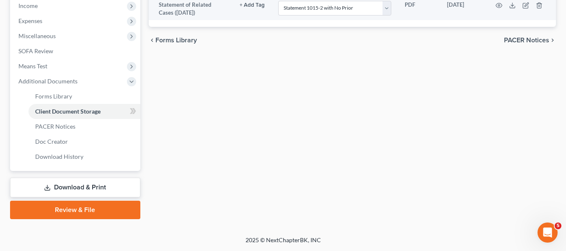
click at [93, 186] on link "Download & Print" at bounding box center [75, 188] width 130 height 20
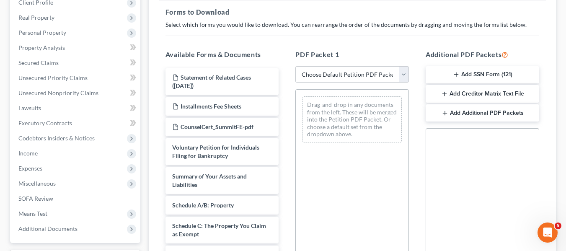
scroll to position [126, 0]
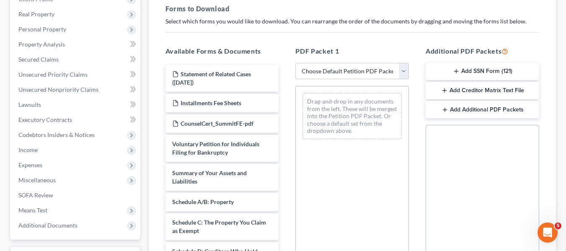
click at [339, 80] on div "PDF Packet 1 Choose Default Petition PDF Packet Complete Bankruptcy Petition (a…" at bounding box center [352, 181] width 130 height 284
click at [342, 72] on select "Choose Default Petition PDF Packet Complete Bankruptcy Petition (all forms and …" at bounding box center [351, 71] width 113 height 17
select select "1"
click at [295, 63] on select "Choose Default Petition PDF Packet Complete Bankruptcy Petition (all forms and …" at bounding box center [351, 71] width 113 height 17
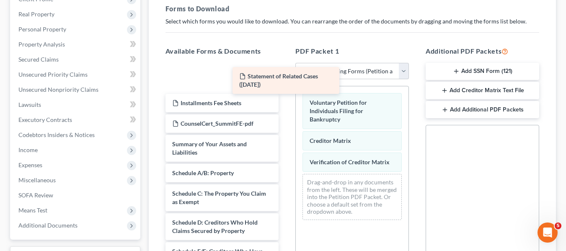
drag, startPoint x: 219, startPoint y: 81, endPoint x: 329, endPoint y: 89, distance: 109.6
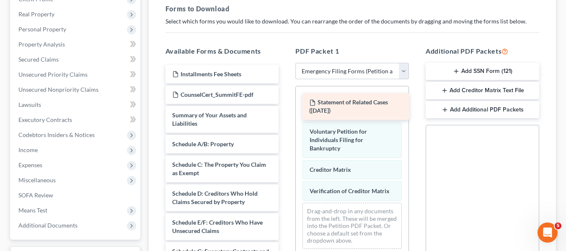
click at [329, 89] on div "Statement of Related Cases (10/08/2025) Voluntary Petition for Individuals Fili…" at bounding box center [352, 170] width 113 height 169
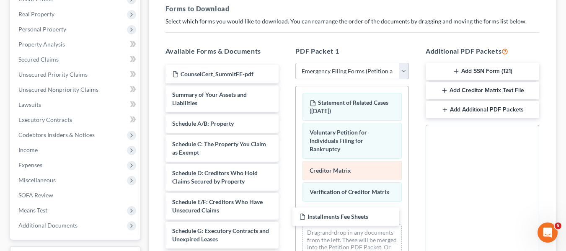
drag, startPoint x: 232, startPoint y: 76, endPoint x: 394, endPoint y: 175, distance: 189.8
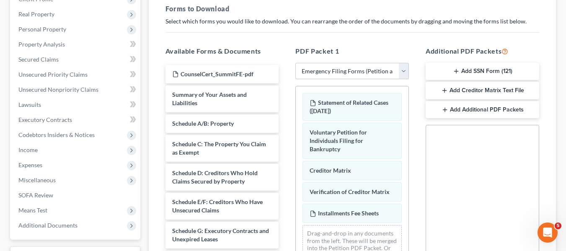
click at [469, 71] on button "Add SSN Form (121)" at bounding box center [481, 72] width 113 height 18
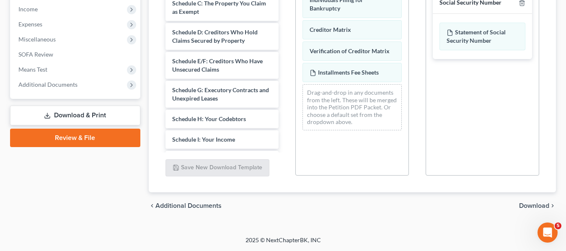
click at [534, 208] on span "Download" at bounding box center [534, 205] width 30 height 7
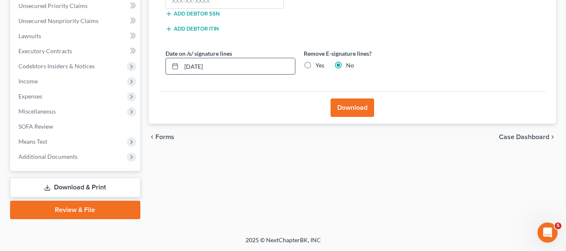
click at [211, 68] on input "[DATE]" at bounding box center [237, 66] width 113 height 16
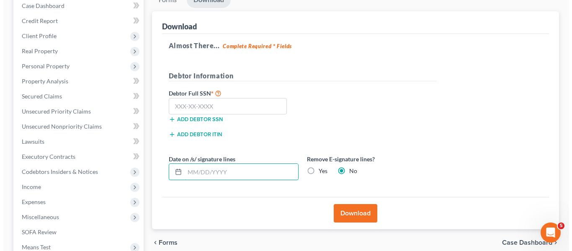
scroll to position [69, 0]
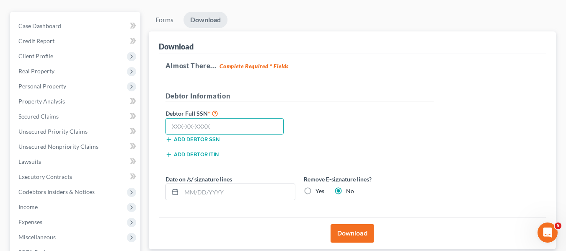
drag, startPoint x: 217, startPoint y: 135, endPoint x: 217, endPoint y: 126, distance: 8.8
paste input "300-60-9505"
type input "300-60-9505"
click at [351, 238] on button "Download" at bounding box center [352, 233] width 44 height 18
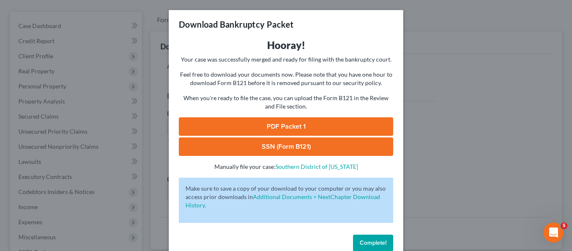
click at [324, 123] on link "PDF Packet 1" at bounding box center [286, 126] width 214 height 18
click at [309, 149] on link "SSN (Form B121)" at bounding box center [286, 146] width 214 height 18
